Goal: Task Accomplishment & Management: Manage account settings

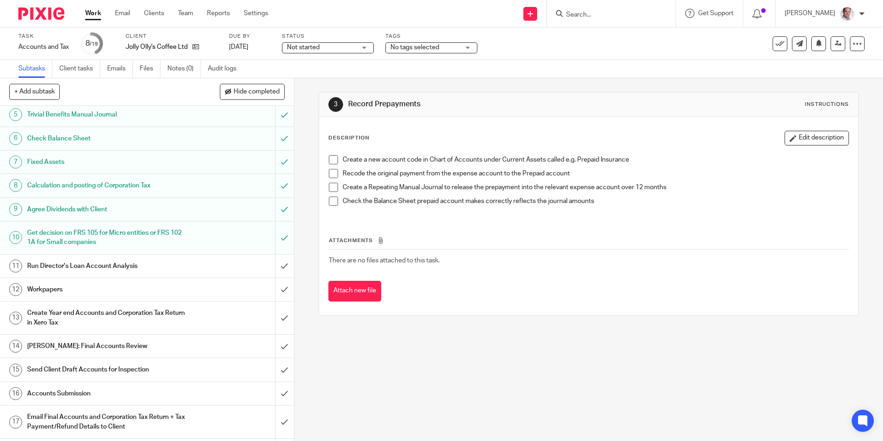
scroll to position [126, 0]
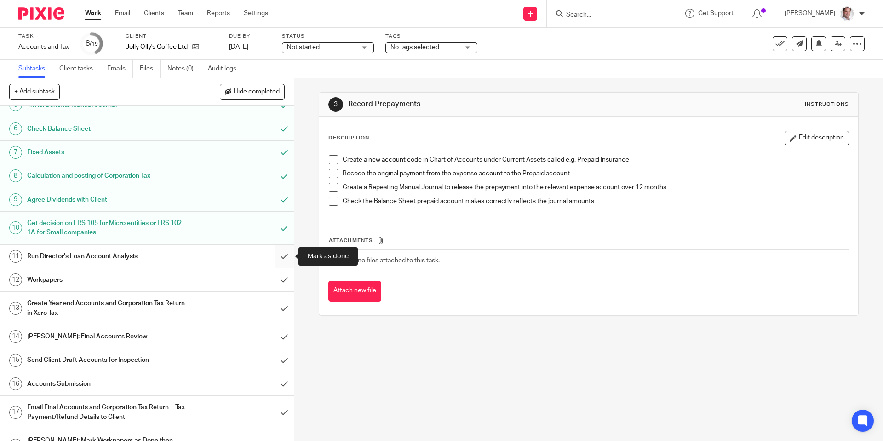
click at [283, 255] on input "submit" at bounding box center [147, 256] width 294 height 23
click at [284, 279] on input "submit" at bounding box center [147, 279] width 294 height 23
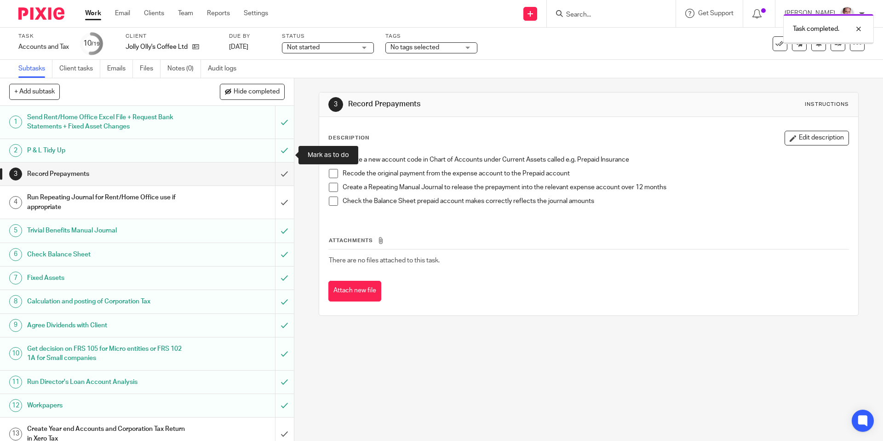
scroll to position [170, 0]
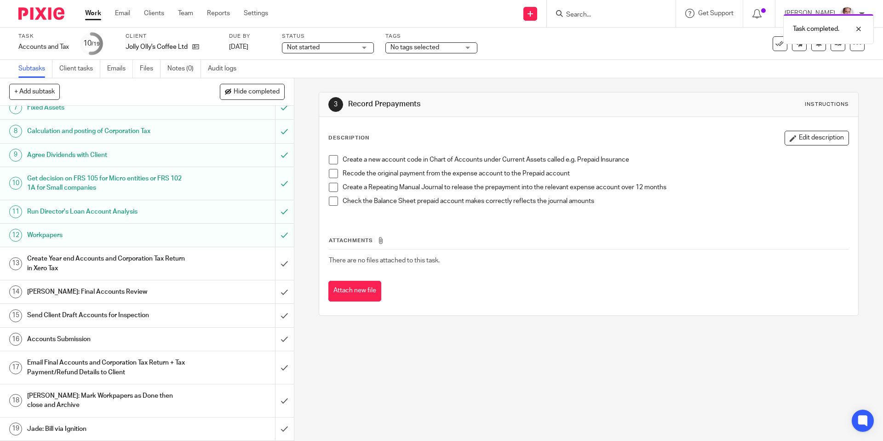
click at [146, 263] on h1 "Create Year end Accounts and Corporation Tax Return in Xero Tax" at bounding box center [106, 263] width 159 height 23
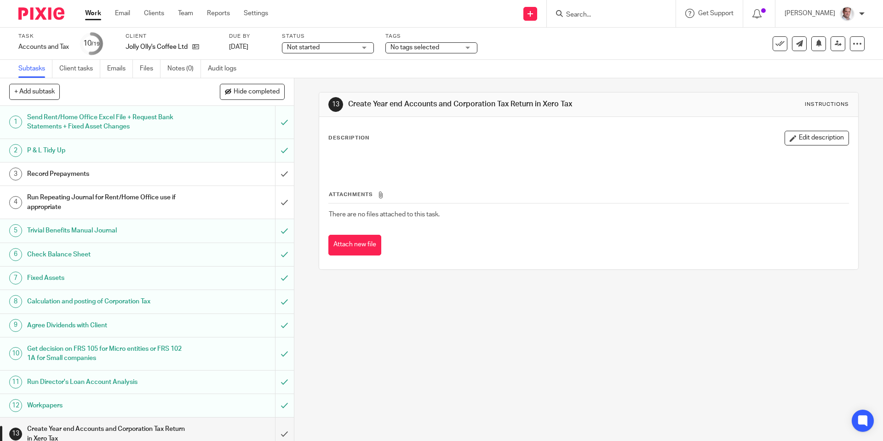
scroll to position [170, 0]
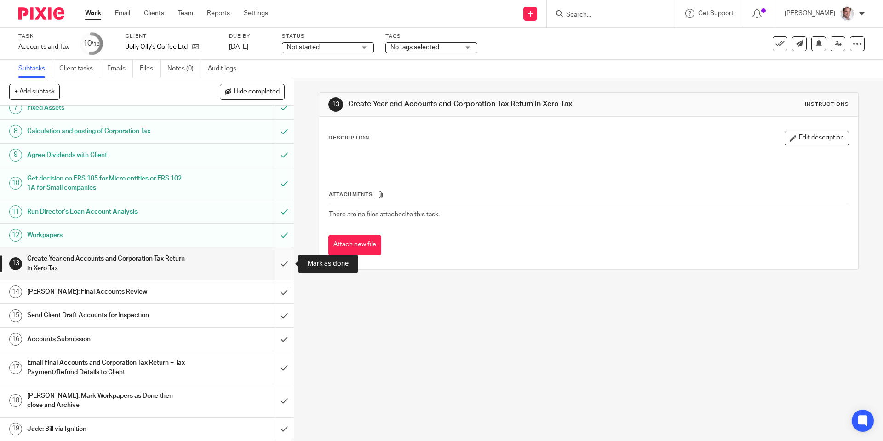
click at [282, 262] on input "submit" at bounding box center [147, 263] width 294 height 33
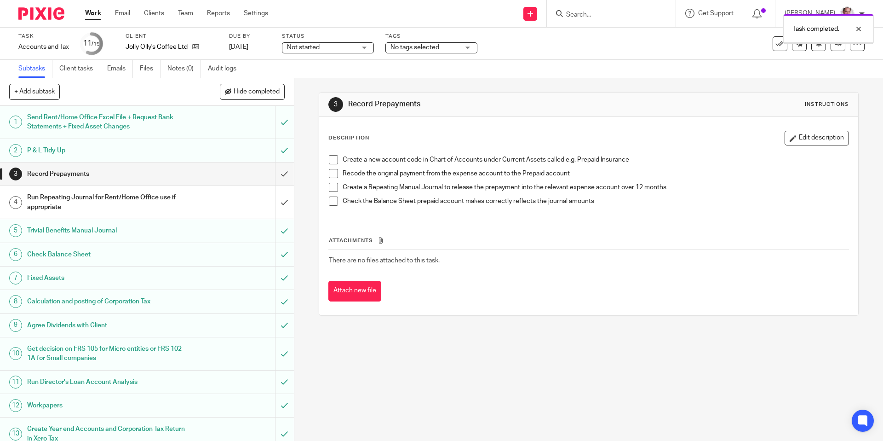
scroll to position [170, 0]
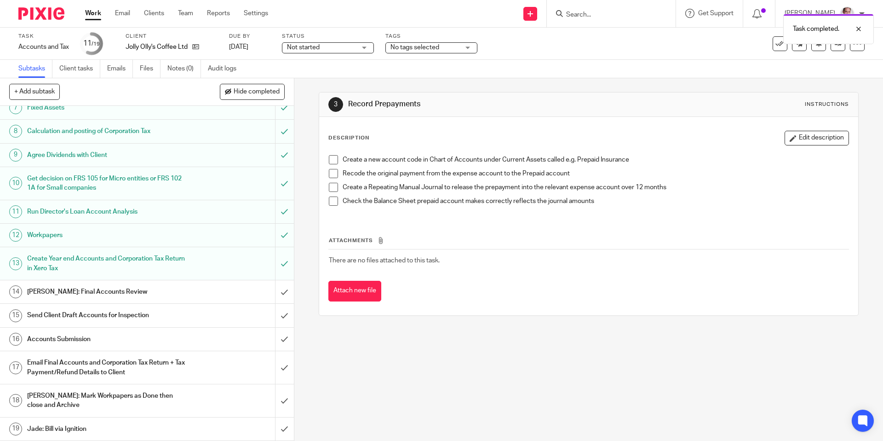
click at [75, 278] on link "13 Create Year end Accounts and Corporation Tax Return in Xero Tax" at bounding box center [137, 263] width 275 height 33
click at [75, 287] on h1 "[PERSON_NAME]: Final Accounts Review" at bounding box center [106, 292] width 159 height 14
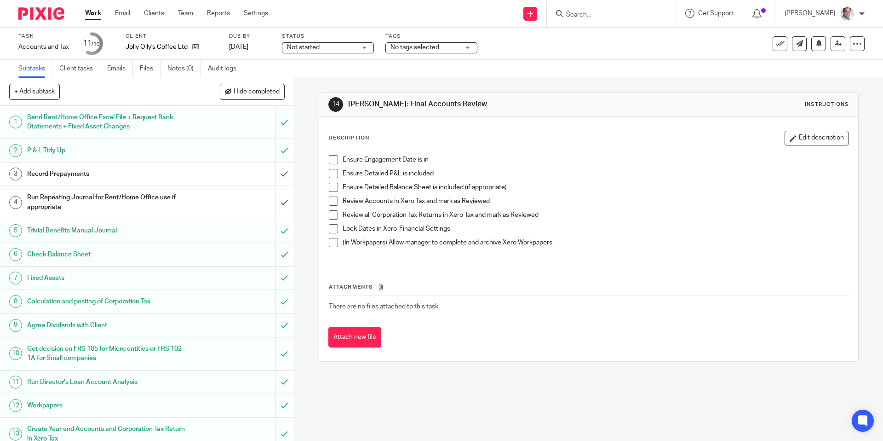
click at [333, 160] on span at bounding box center [333, 159] width 9 height 9
click at [334, 174] on span at bounding box center [333, 173] width 9 height 9
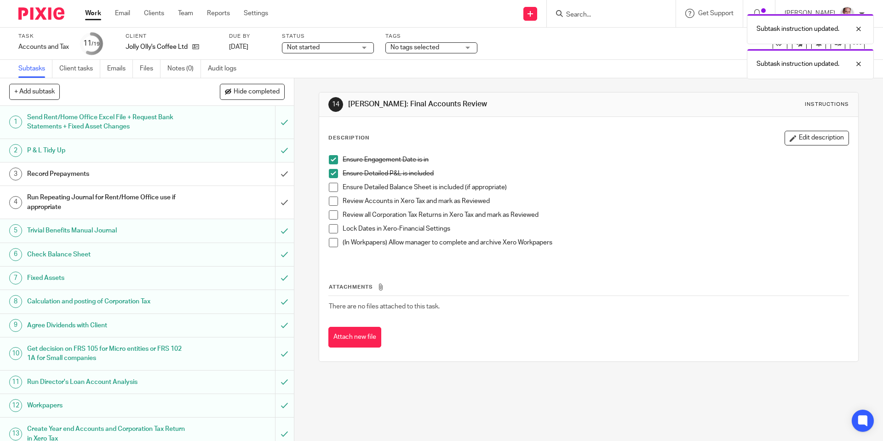
click at [332, 185] on span at bounding box center [333, 187] width 9 height 9
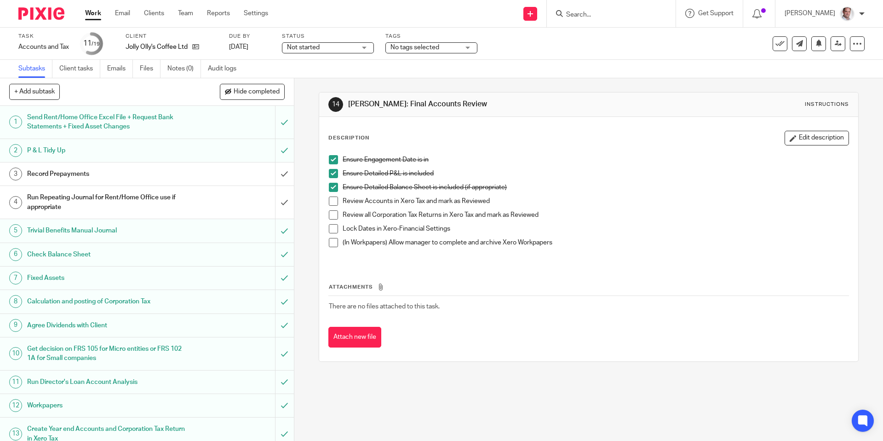
click at [337, 227] on span at bounding box center [333, 228] width 9 height 9
click at [525, 283] on th "Attachments" at bounding box center [588, 288] width 520 height 13
